Goal: Information Seeking & Learning: Learn about a topic

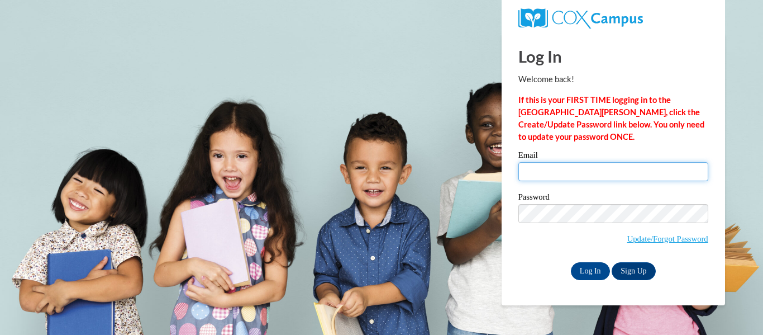
click at [610, 169] on input "Email" at bounding box center [614, 171] width 190 height 19
drag, startPoint x: 599, startPoint y: 173, endPoint x: 430, endPoint y: 174, distance: 168.8
click at [457, 174] on body "Log In Welcome back! If this is your FIRST TIME logging in to the NEW Cox Campu…" at bounding box center [381, 167] width 763 height 335
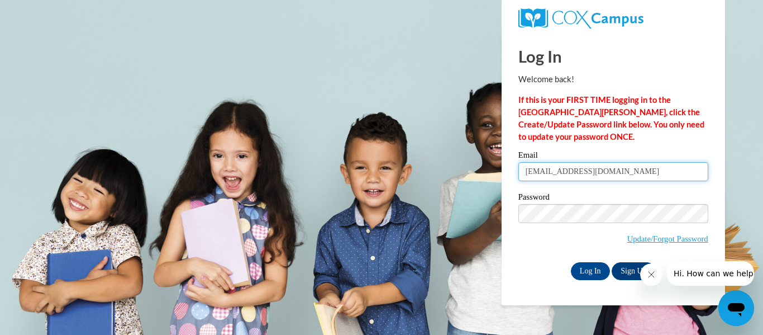
type input "cduncan10@ggc.edu"
click at [627, 264] on link "Sign Up" at bounding box center [634, 271] width 44 height 18
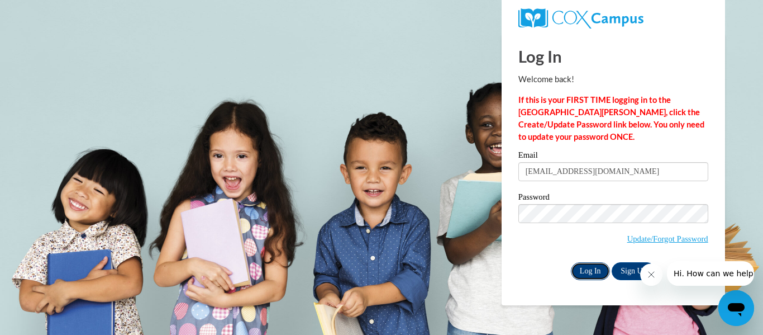
click at [581, 270] on input "Log In" at bounding box center [590, 271] width 39 height 18
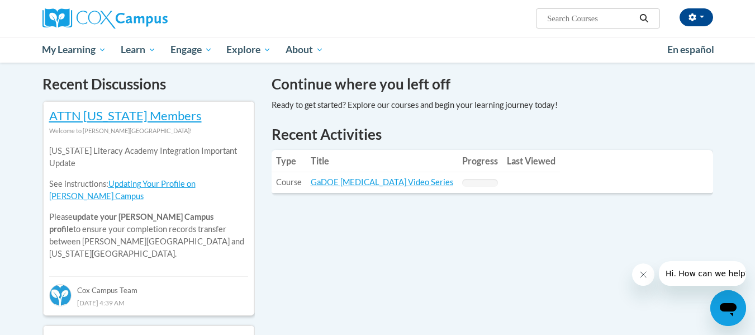
scroll to position [335, 0]
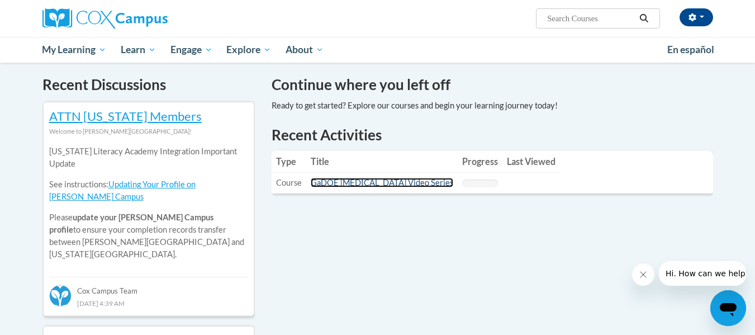
click at [365, 182] on link "GaDOE Dyslexia Video Series" at bounding box center [382, 182] width 142 height 9
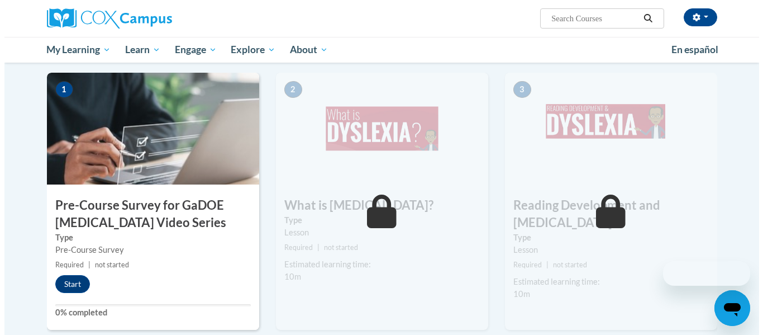
scroll to position [279, 0]
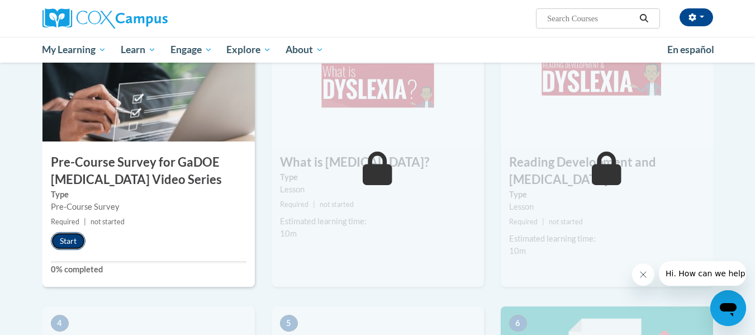
click at [74, 240] on button "Start" at bounding box center [68, 241] width 35 height 18
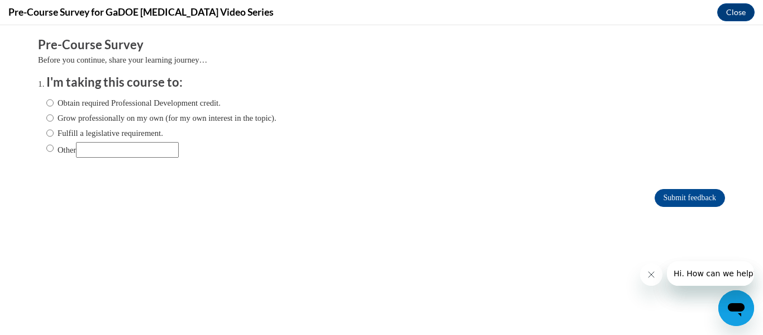
scroll to position [0, 0]
click at [55, 151] on label "Other" at bounding box center [112, 150] width 132 height 16
click at [54, 151] on input "Other" at bounding box center [49, 148] width 7 height 12
radio input "true"
click at [113, 148] on input "Other" at bounding box center [127, 150] width 103 height 16
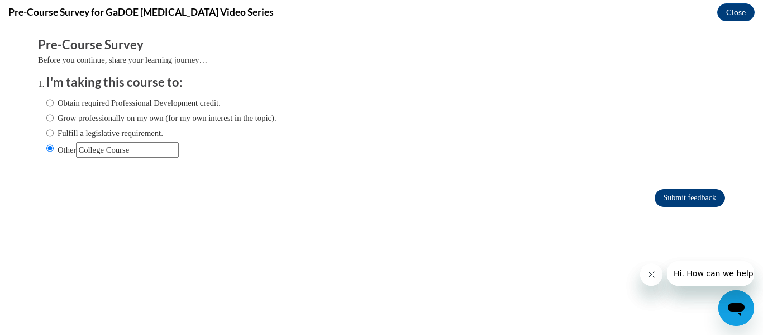
type input "College Course"
click at [695, 198] on input "Submit feedback" at bounding box center [690, 198] width 70 height 18
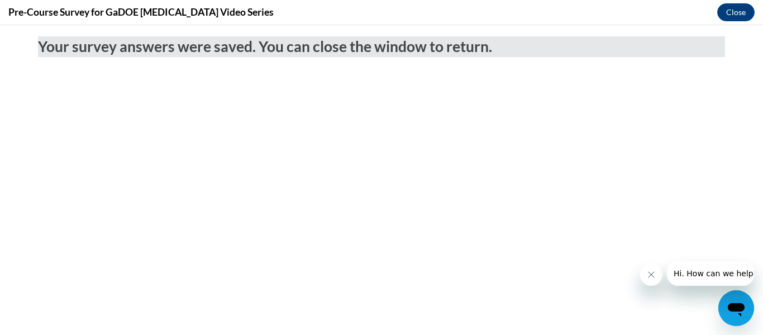
click at [655, 271] on icon "Close message from company" at bounding box center [651, 274] width 9 height 9
click at [744, 12] on button "Close" at bounding box center [735, 12] width 37 height 18
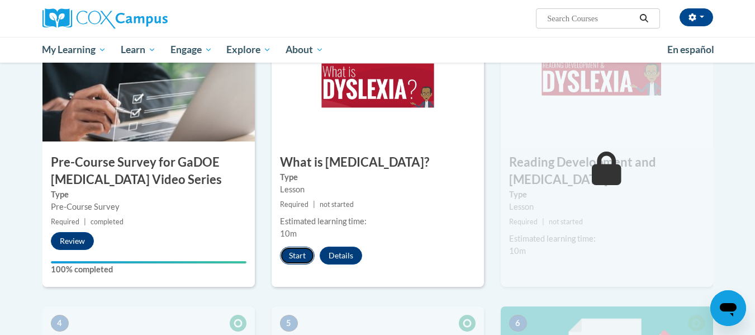
click at [298, 257] on button "Start" at bounding box center [297, 255] width 35 height 18
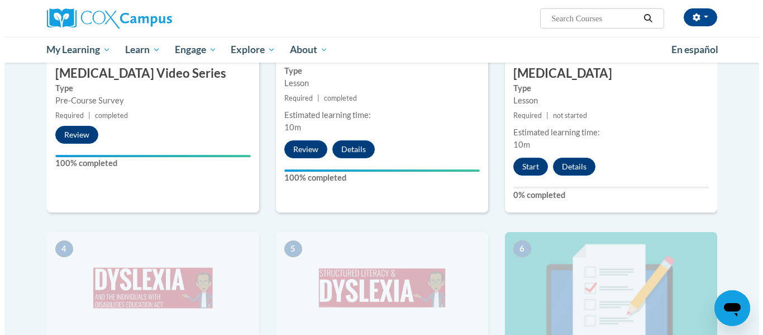
scroll to position [279, 0]
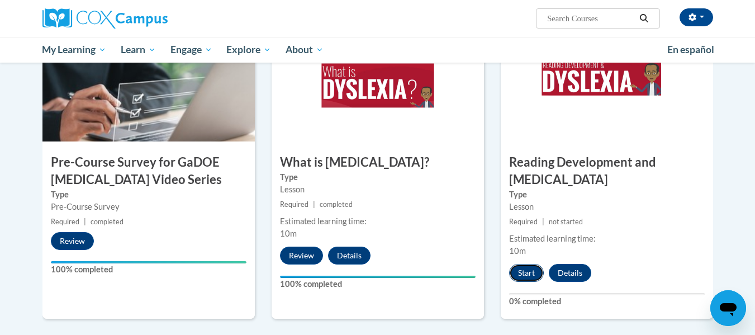
click at [524, 264] on button "Start" at bounding box center [526, 273] width 35 height 18
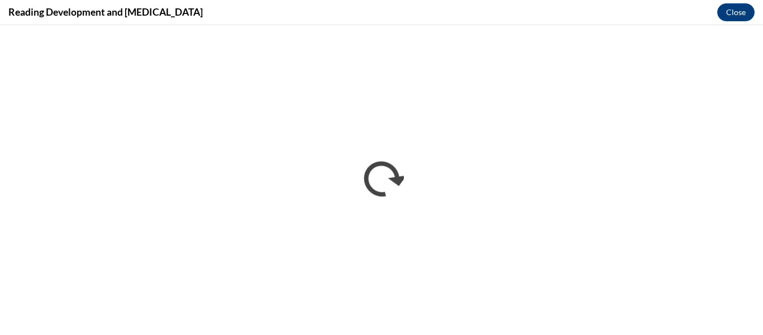
scroll to position [0, 0]
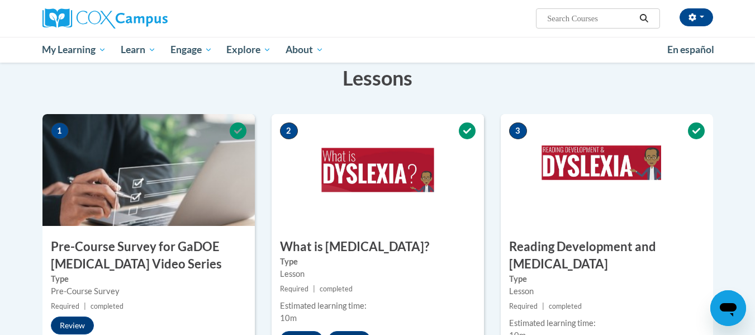
scroll to position [112, 0]
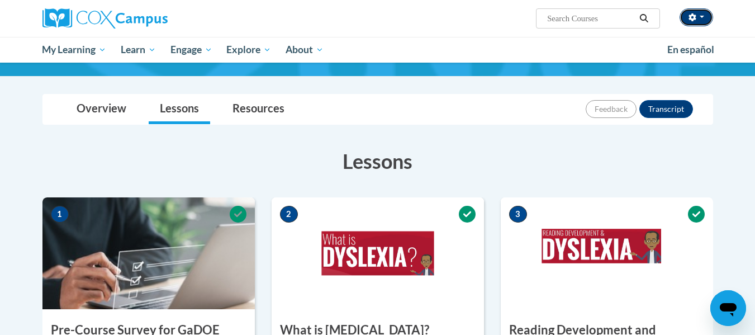
click at [711, 15] on button "button" at bounding box center [696, 17] width 34 height 18
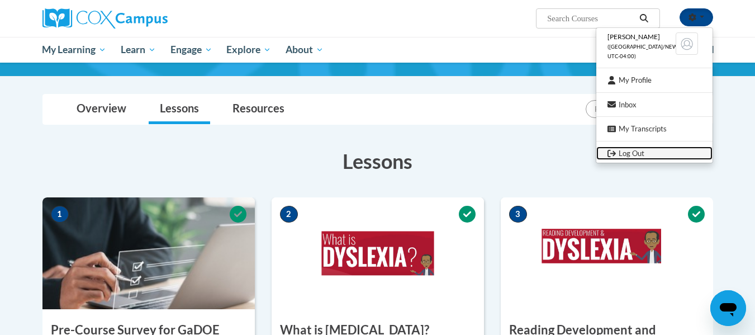
click at [638, 150] on link "Log Out" at bounding box center [654, 153] width 116 height 14
